Goal: Task Accomplishment & Management: Manage account settings

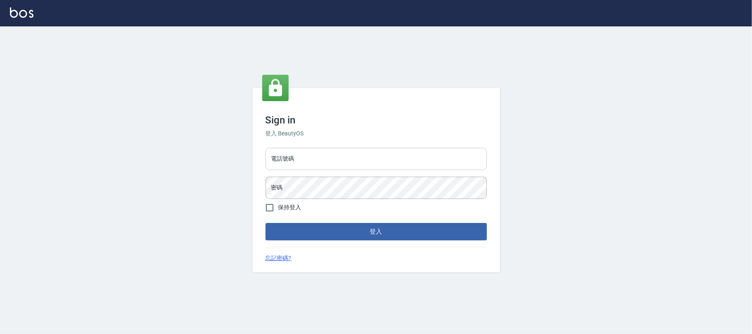
click at [344, 152] on input "電話號碼" at bounding box center [376, 159] width 221 height 22
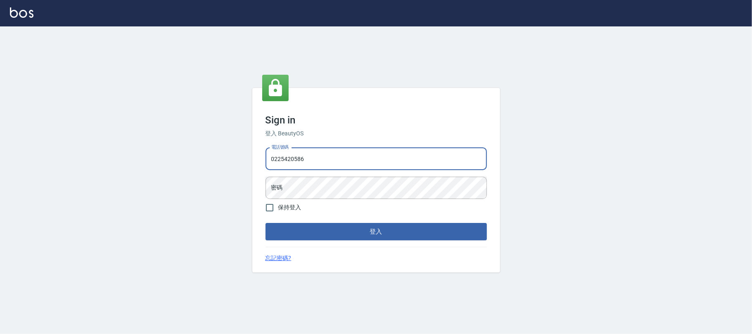
type input "0225420586"
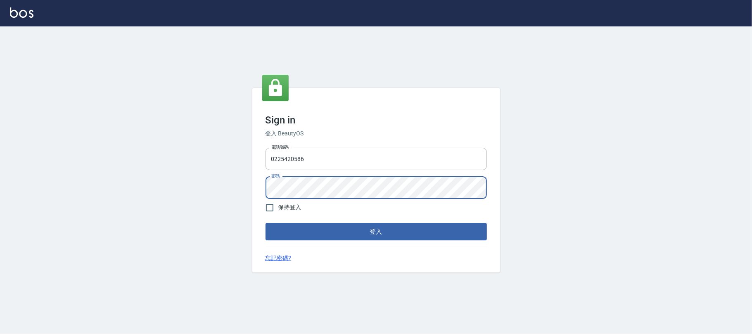
click at [266, 223] on button "登入" at bounding box center [376, 231] width 221 height 17
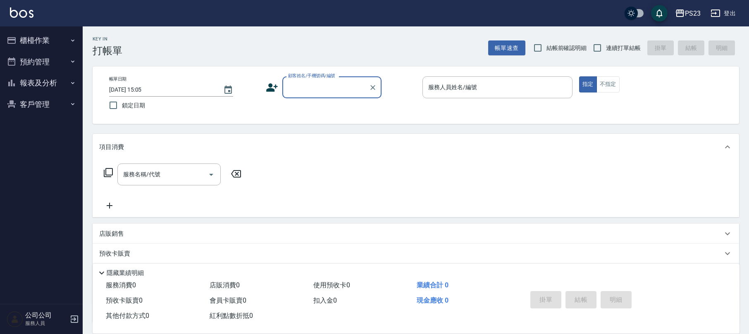
click at [42, 46] on button "櫃檯作業" at bounding box center [41, 40] width 76 height 21
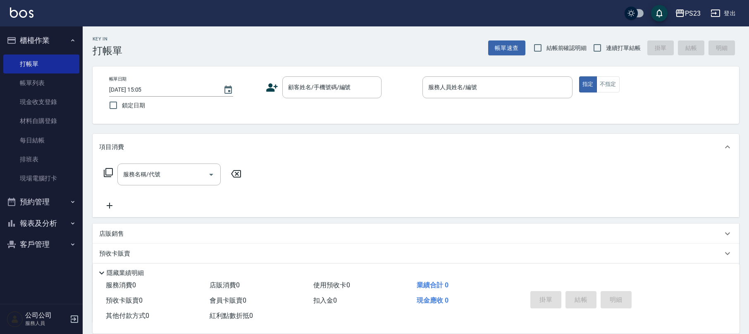
click at [57, 202] on button "預約管理" at bounding box center [41, 201] width 76 height 21
click at [48, 188] on ul "打帳單 帳單列表 現金收支登錄 材料自購登錄 每日結帳 排班表 現場電腦打卡" at bounding box center [41, 121] width 76 height 140
click at [43, 199] on button "預約管理" at bounding box center [41, 201] width 76 height 21
click at [57, 223] on button "報表及分析" at bounding box center [41, 223] width 76 height 21
click at [48, 270] on link "店家日報表" at bounding box center [41, 266] width 76 height 19
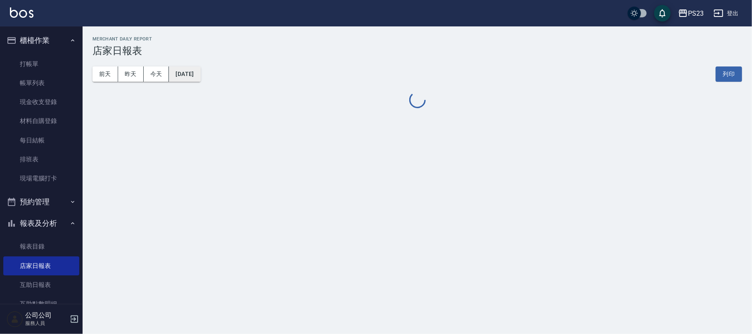
click at [197, 70] on button "[DATE]" at bounding box center [184, 74] width 31 height 15
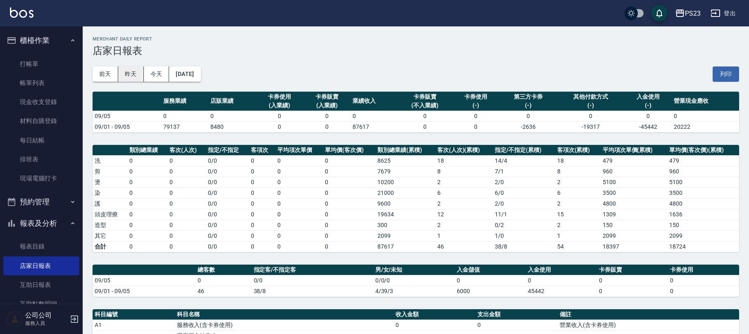
click at [135, 75] on button "昨天" at bounding box center [131, 74] width 26 height 15
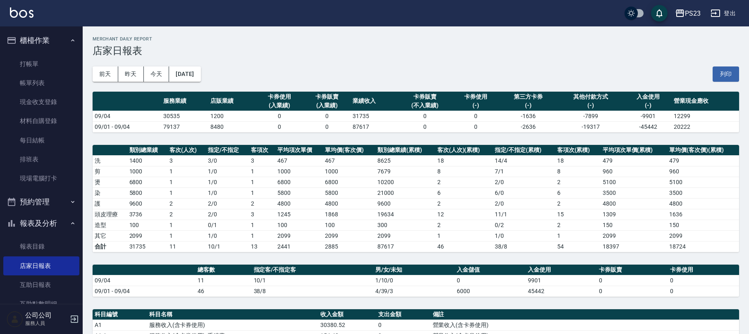
scroll to position [220, 0]
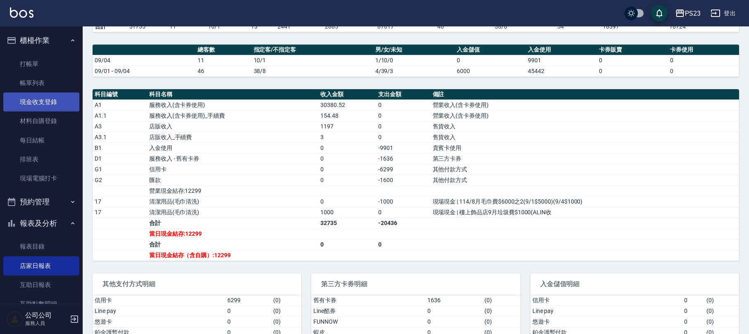
click at [61, 101] on link "現金收支登錄" at bounding box center [41, 102] width 76 height 19
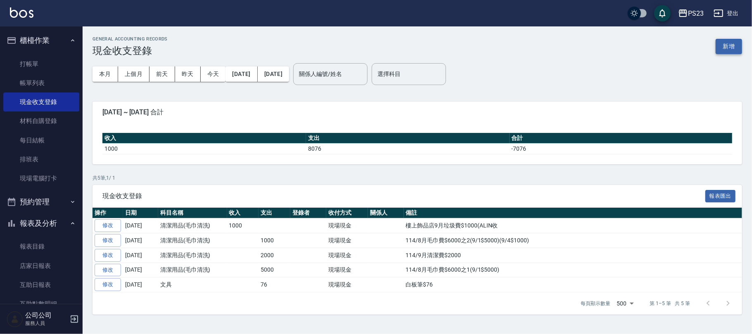
click at [723, 40] on button "新增" at bounding box center [729, 46] width 26 height 15
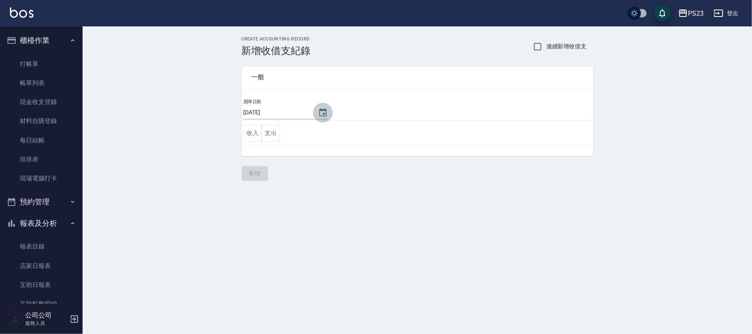
click at [322, 113] on icon "Choose date, selected date is 2025-09-05" at bounding box center [323, 113] width 10 height 10
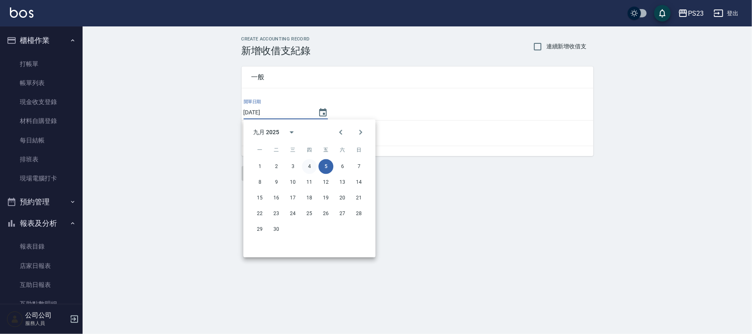
click at [305, 163] on button "4" at bounding box center [309, 166] width 15 height 15
type input "[DATE]"
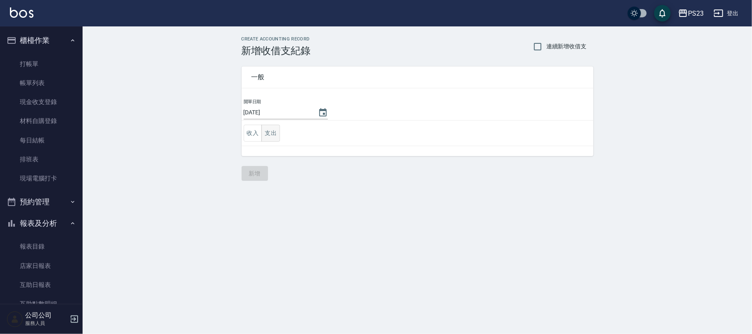
click at [273, 134] on button "支出" at bounding box center [270, 133] width 19 height 17
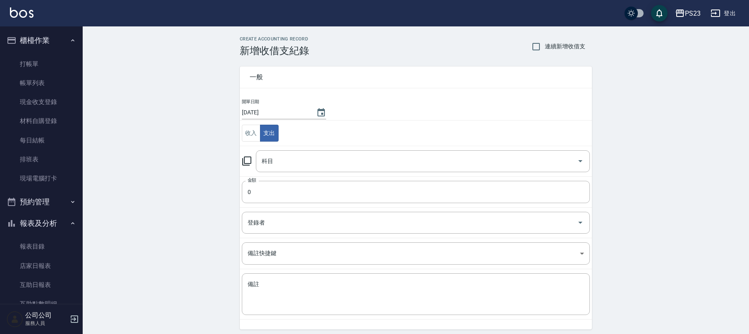
click at [246, 162] on icon at bounding box center [247, 161] width 10 height 10
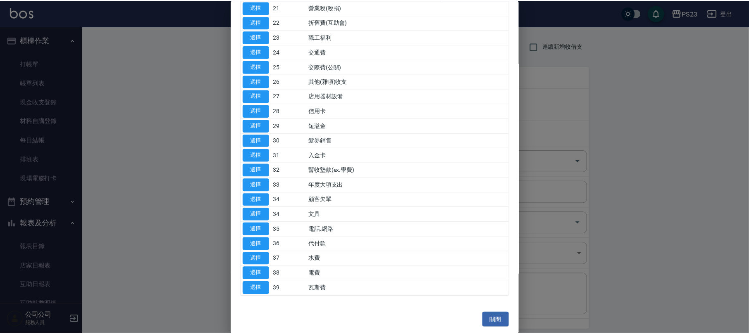
scroll to position [309, 0]
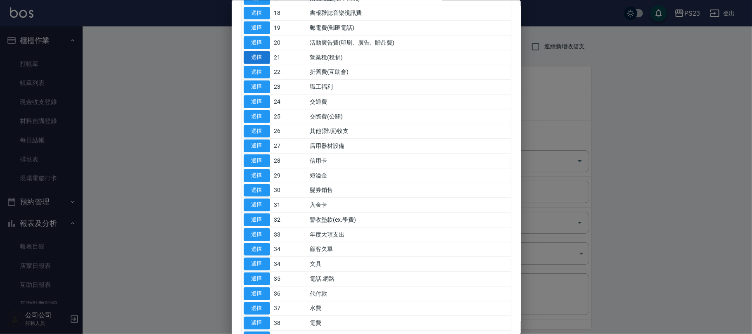
click at [261, 63] on button "選擇" at bounding box center [257, 57] width 26 height 13
type input "21 營業稅(稅捐)"
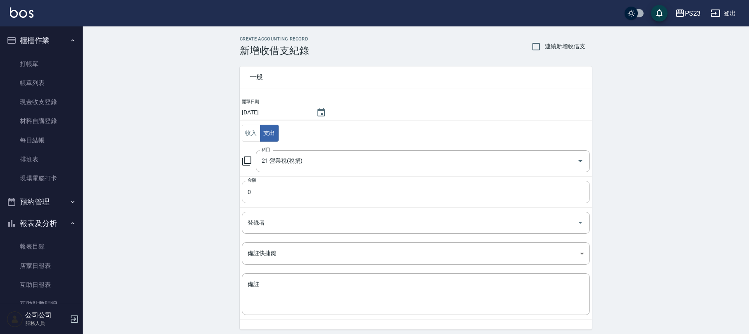
click at [286, 192] on input "0" at bounding box center [416, 192] width 348 height 22
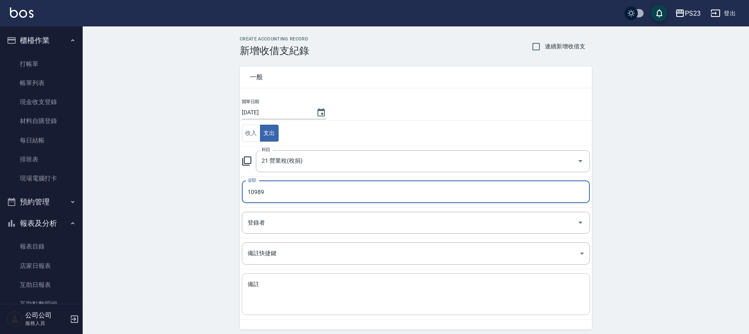
type input "10989"
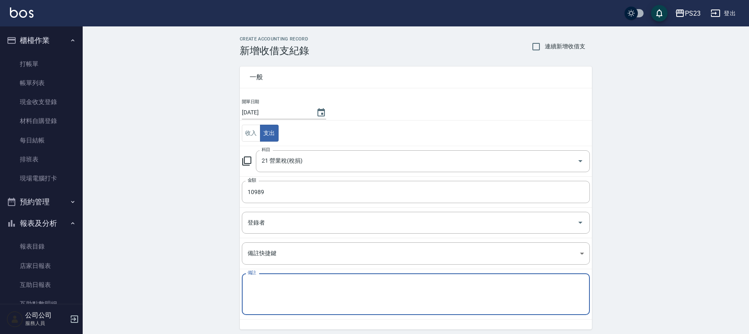
click at [314, 308] on textarea "備註" at bounding box center [415, 294] width 336 height 28
type textarea "114/4~114/6國稅局$10989"
click at [183, 208] on div "CREATE ACCOUNTING RECORD 新增收借支紀錄 連續新增收借支 一般 開單日期 [DATE] 收入 支出 科目 21 營業稅(稅捐) 科目 …" at bounding box center [416, 195] width 666 height 338
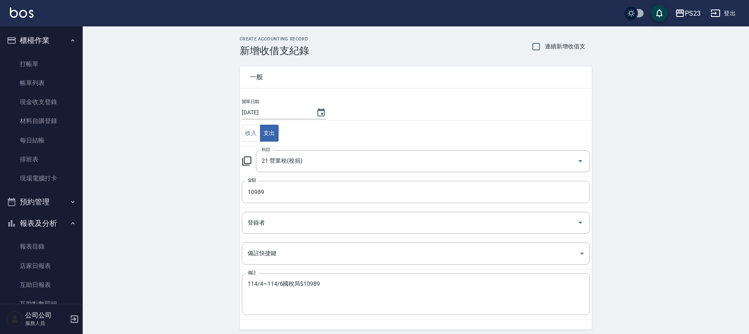
scroll to position [31, 0]
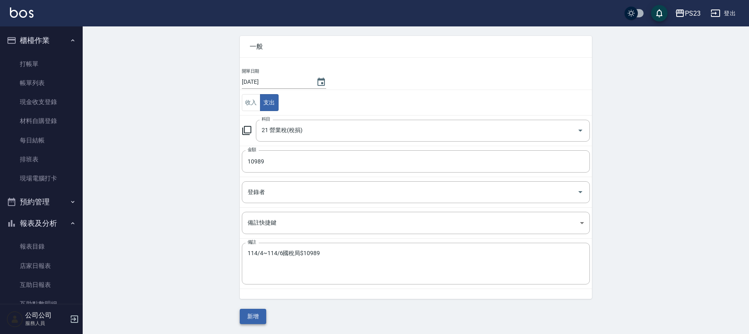
click at [255, 313] on button "新增" at bounding box center [253, 316] width 26 height 15
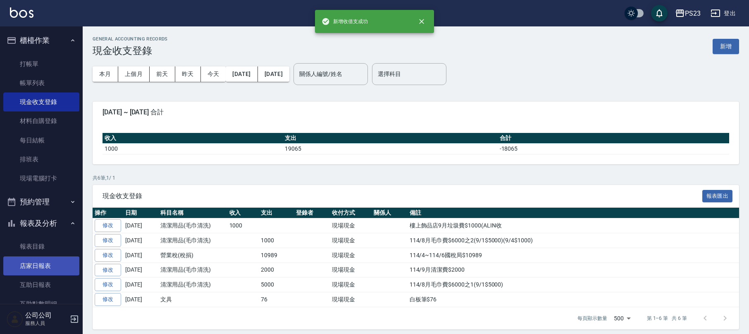
click at [47, 261] on link "店家日報表" at bounding box center [41, 266] width 76 height 19
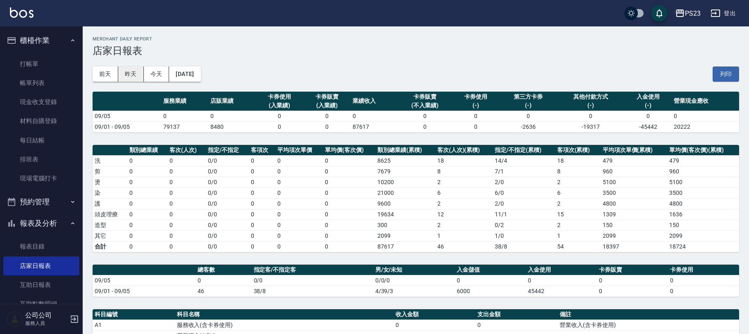
click at [136, 69] on button "昨天" at bounding box center [131, 74] width 26 height 15
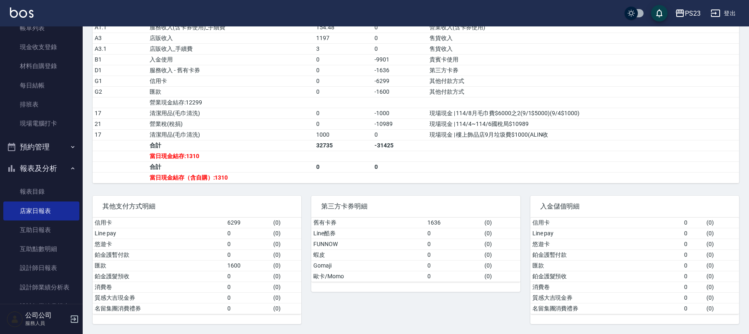
scroll to position [121, 0]
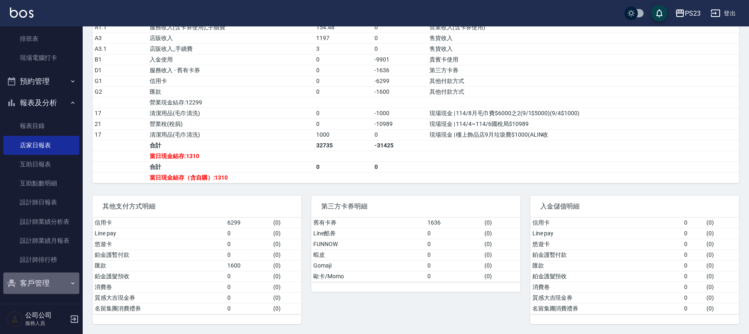
click at [54, 283] on button "客戶管理" at bounding box center [41, 283] width 76 height 21
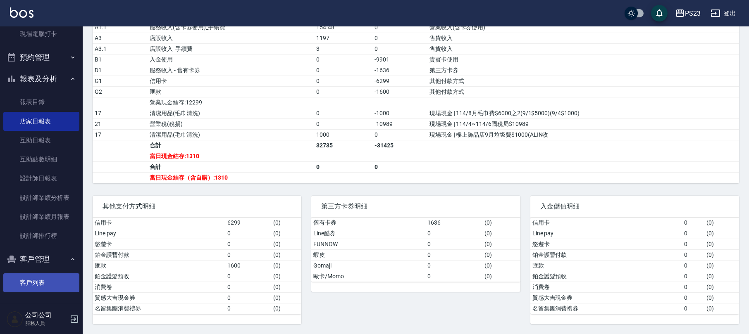
scroll to position [146, 0]
click at [48, 275] on link "客戶列表" at bounding box center [41, 281] width 76 height 19
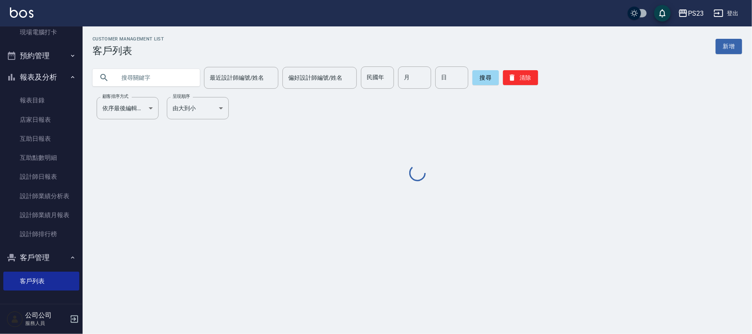
click at [171, 74] on input "text" at bounding box center [155, 78] width 78 height 22
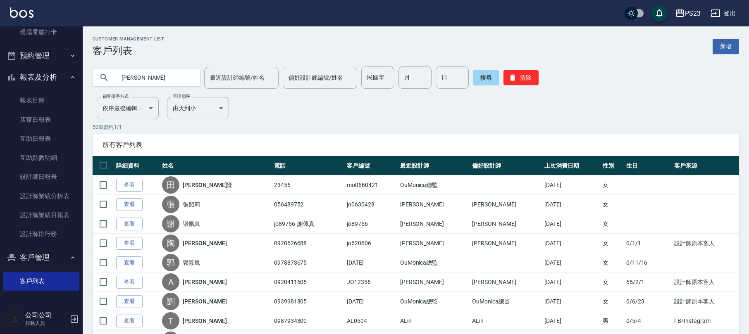
type input "[PERSON_NAME]"
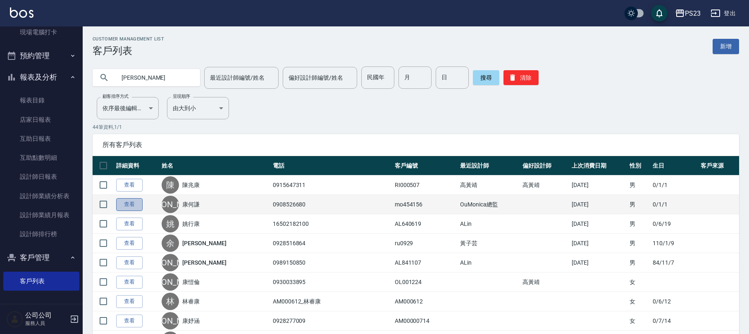
click at [133, 203] on link "查看" at bounding box center [129, 204] width 26 height 13
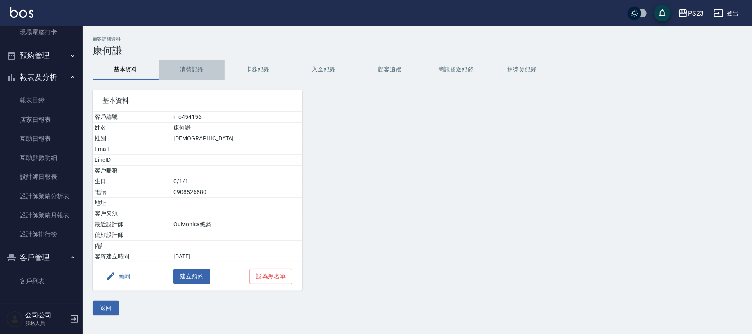
click at [188, 71] on button "消費記錄" at bounding box center [192, 70] width 66 height 20
